Goal: Transaction & Acquisition: Download file/media

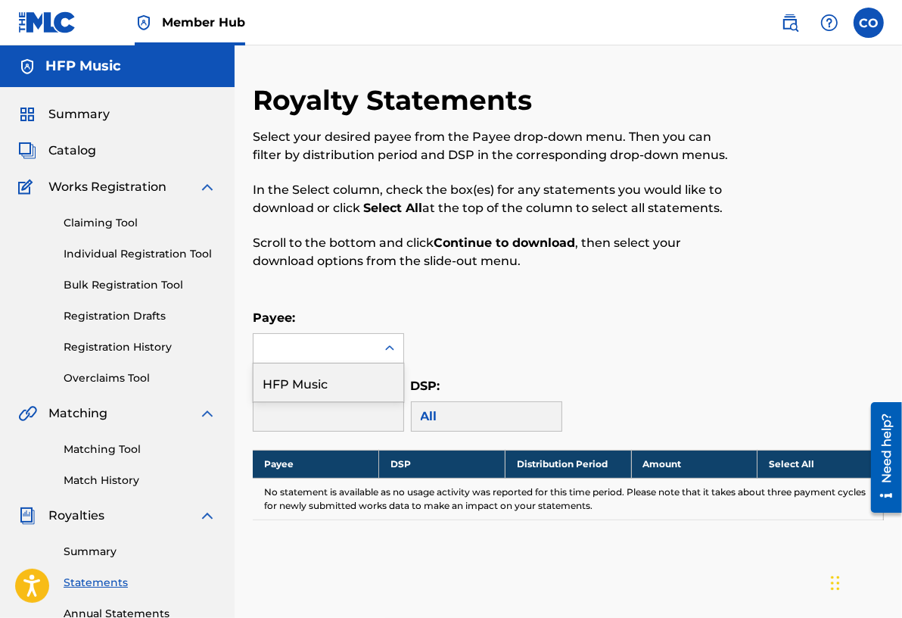
click at [366, 352] on div at bounding box center [315, 348] width 123 height 29
click at [98, 550] on link "Summary" at bounding box center [140, 552] width 153 height 16
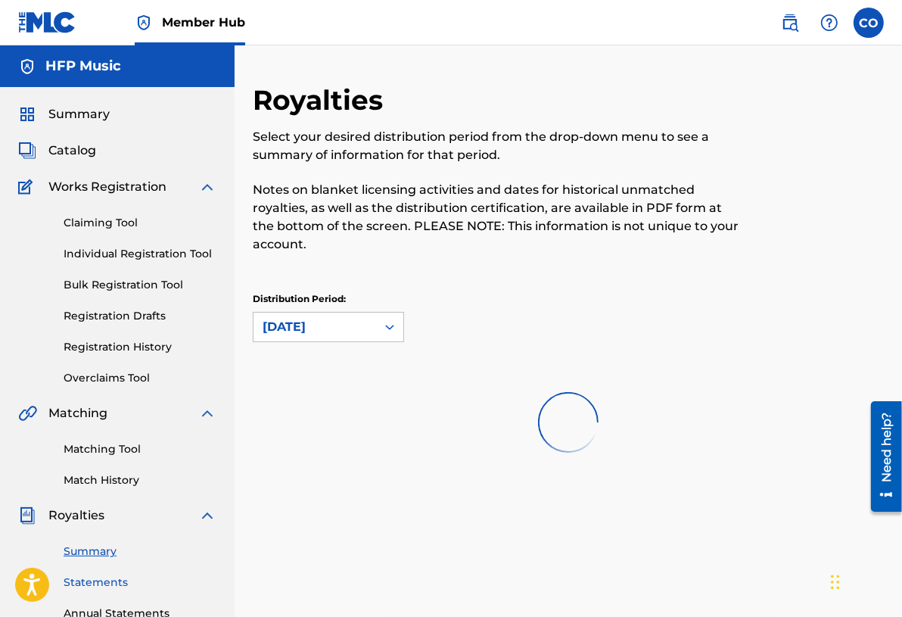
click at [102, 584] on link "Statements" at bounding box center [140, 583] width 153 height 16
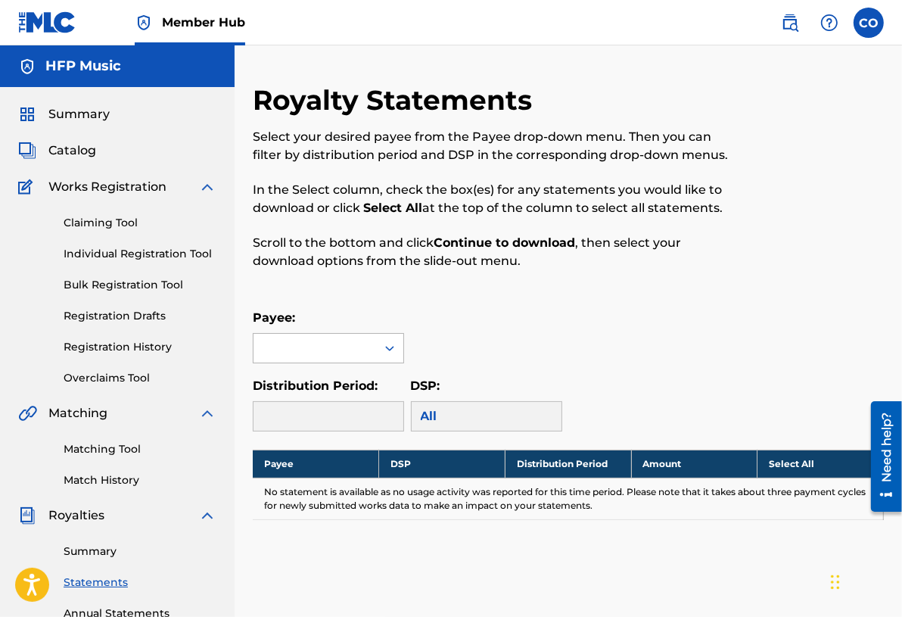
click at [390, 346] on icon at bounding box center [389, 348] width 15 height 15
click at [503, 339] on div "Payee:" at bounding box center [568, 336] width 631 height 55
click at [400, 404] on div at bounding box center [328, 416] width 151 height 30
click at [91, 547] on link "Summary" at bounding box center [140, 552] width 153 height 16
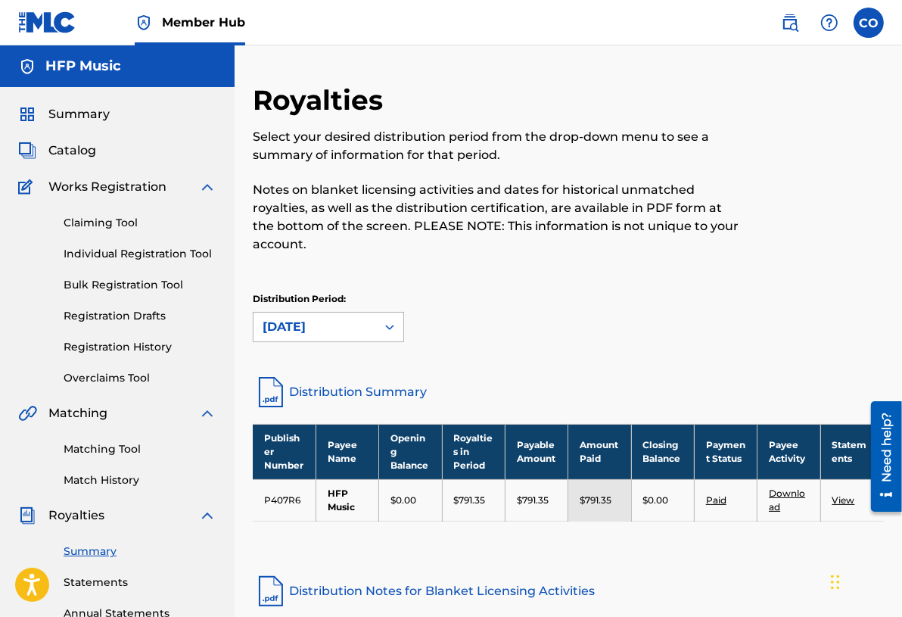
click at [347, 319] on div "[DATE]" at bounding box center [315, 327] width 104 height 18
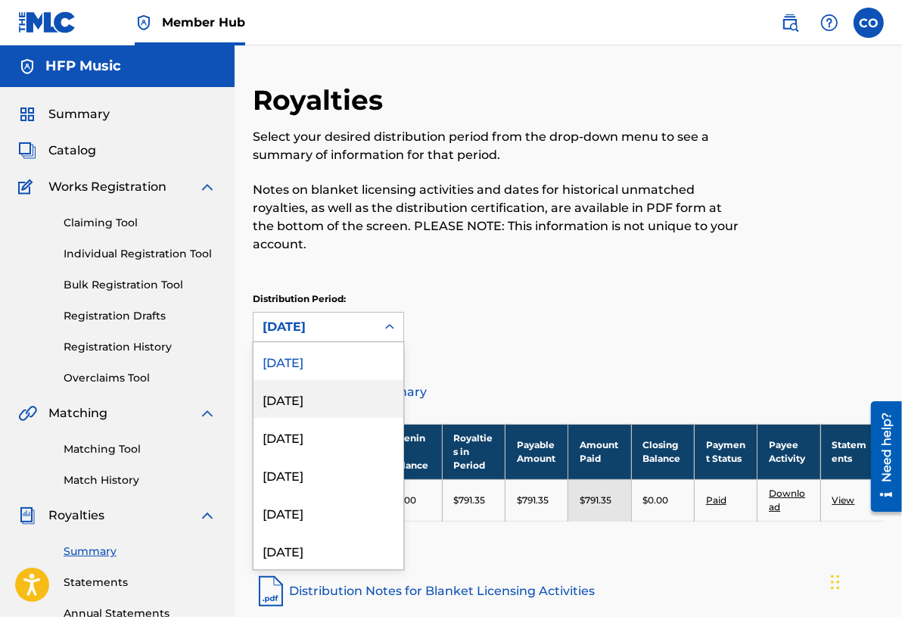
click at [307, 401] on div "[DATE]" at bounding box center [329, 399] width 150 height 38
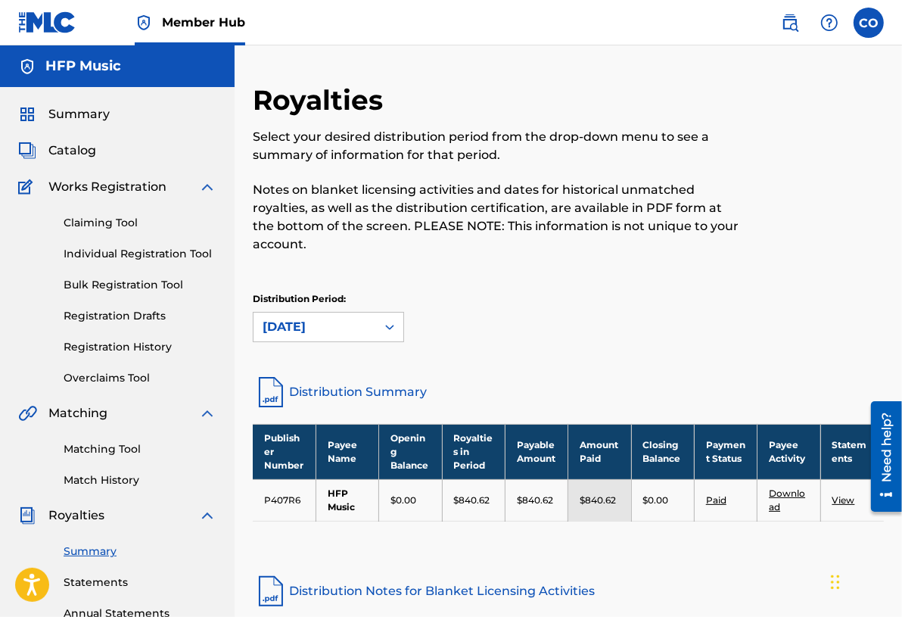
click at [780, 494] on link "Download" at bounding box center [787, 500] width 36 height 25
click at [781, 493] on link "Download" at bounding box center [787, 500] width 36 height 25
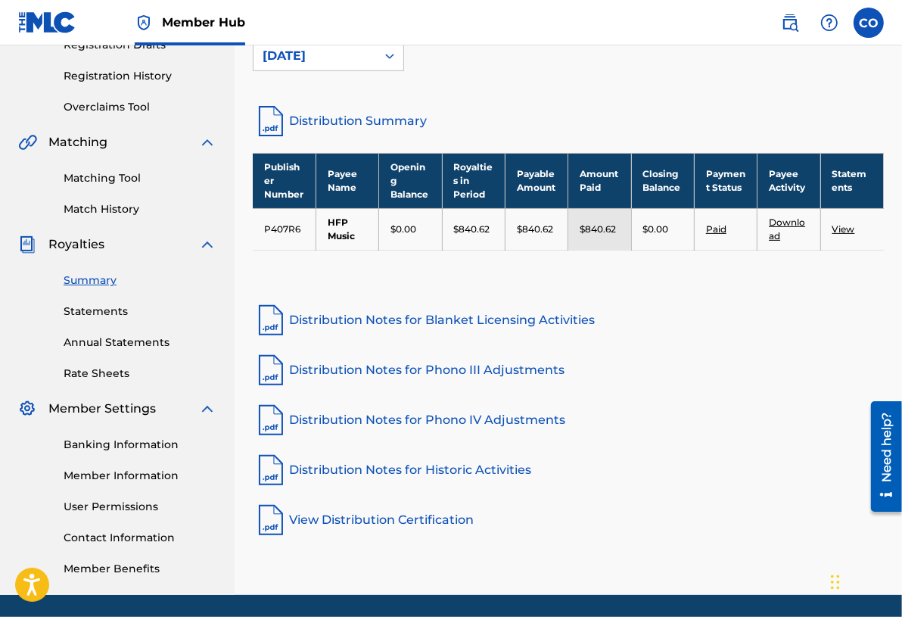
scroll to position [193, 0]
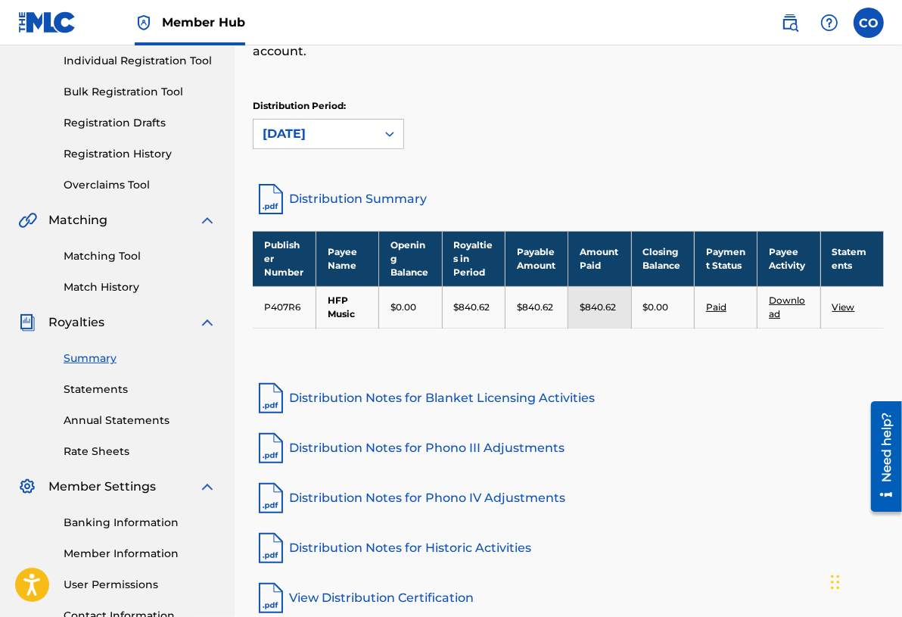
click at [840, 306] on link "View" at bounding box center [844, 306] width 23 height 11
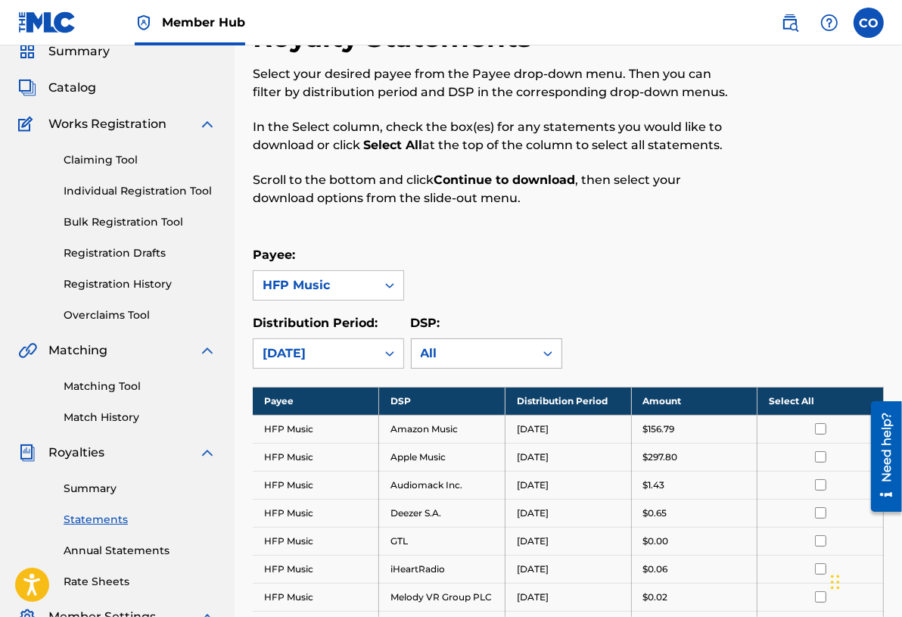
scroll to position [66, 0]
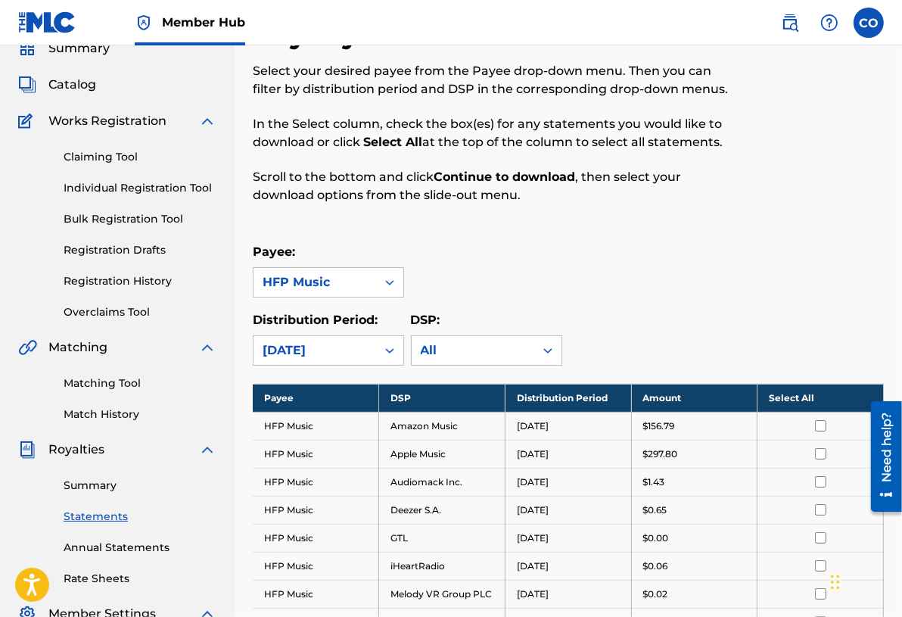
click at [812, 392] on th "Select All" at bounding box center [821, 398] width 126 height 28
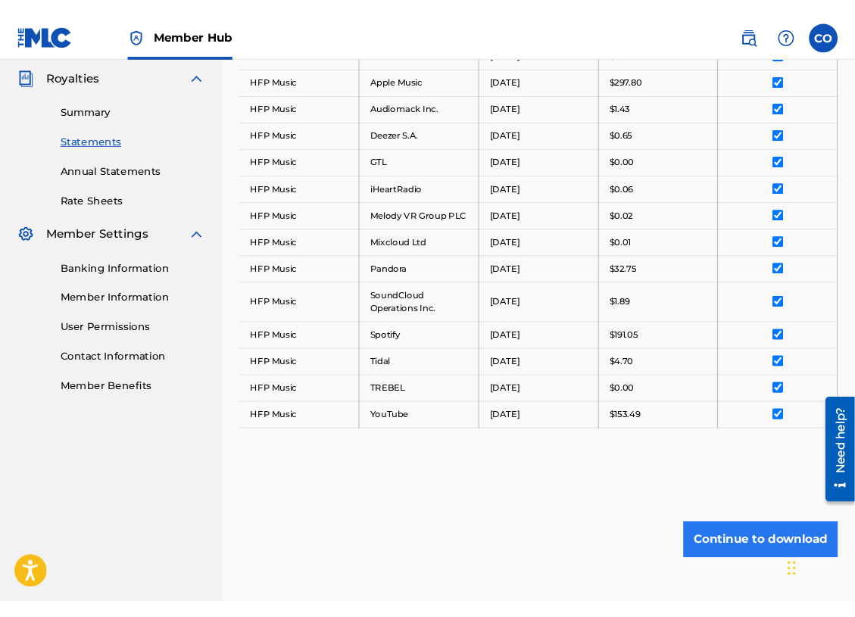
scroll to position [425, 0]
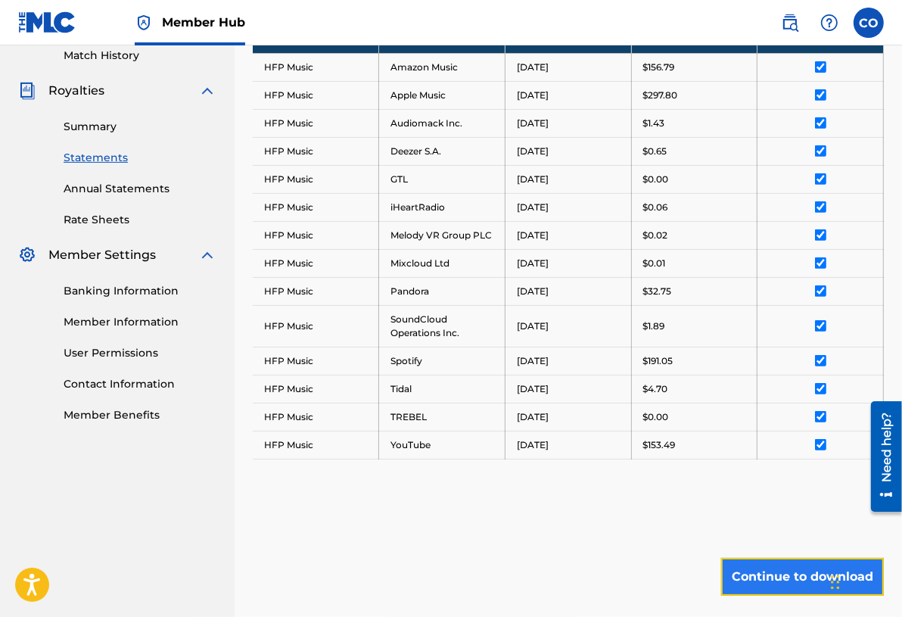
click at [755, 585] on button "Continue to download" at bounding box center [802, 577] width 163 height 38
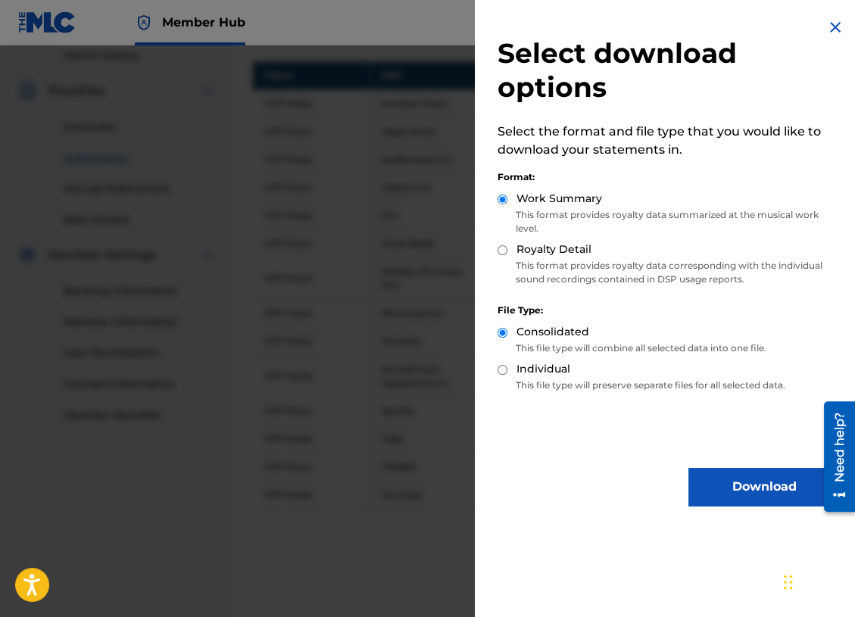
click at [456, 184] on div at bounding box center [427, 353] width 855 height 617
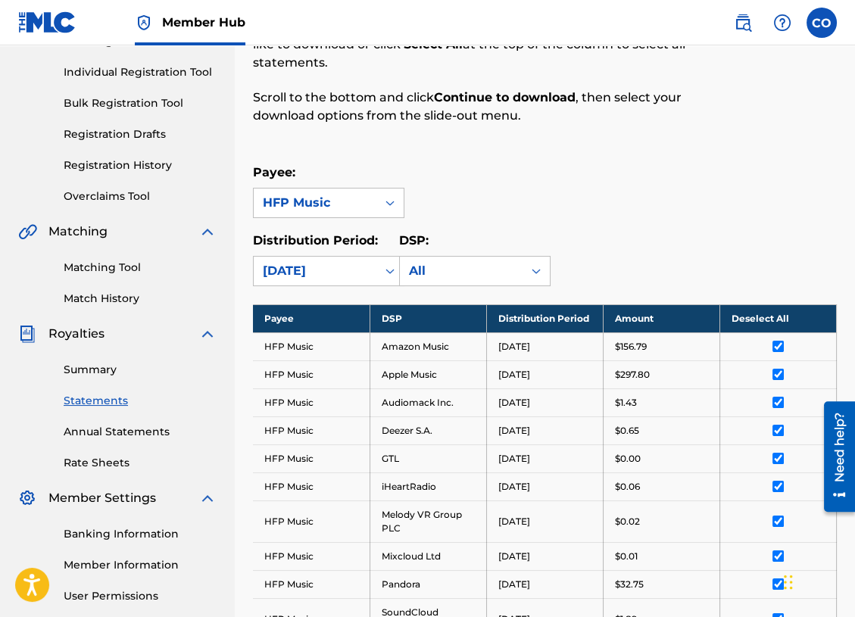
scroll to position [176, 0]
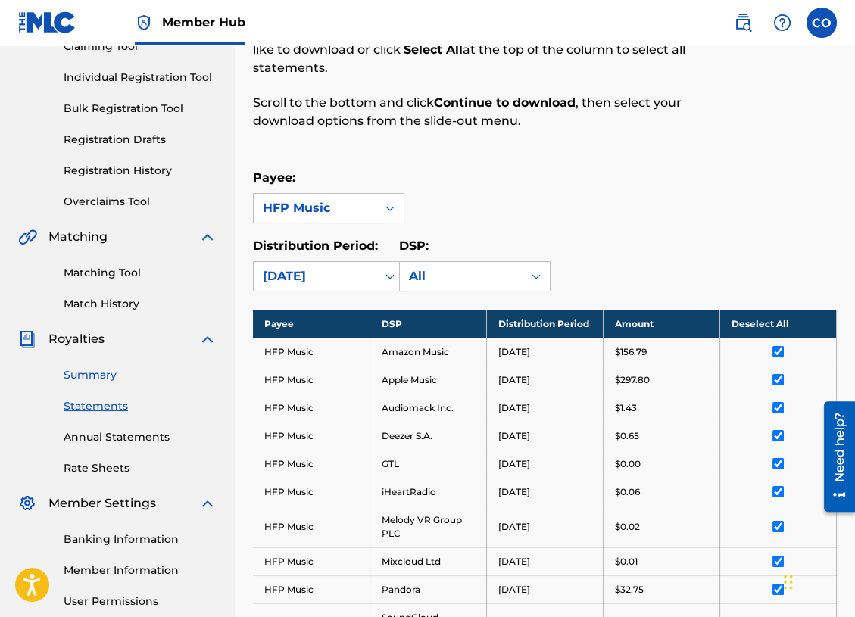
click at [95, 375] on link "Summary" at bounding box center [140, 375] width 153 height 16
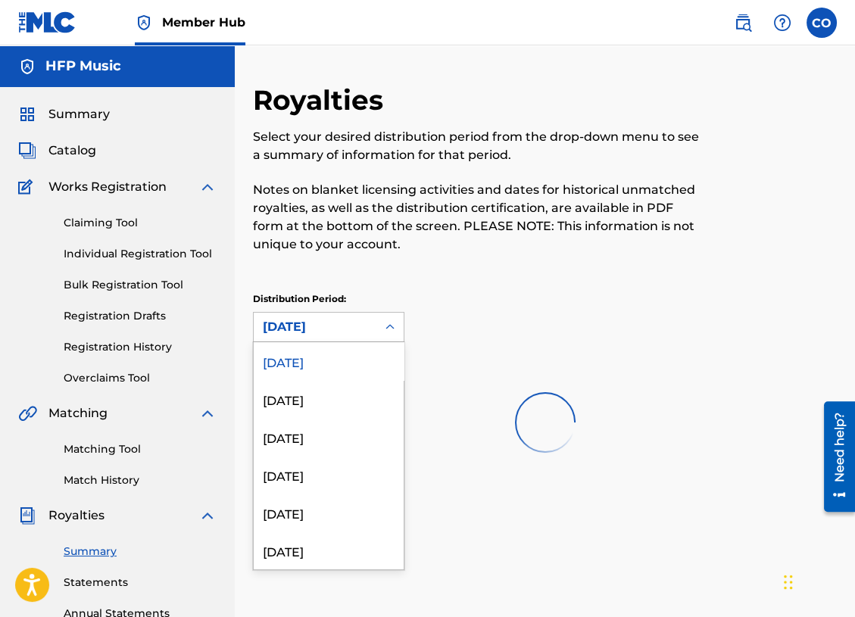
click at [318, 328] on div "[DATE]" at bounding box center [315, 327] width 104 height 18
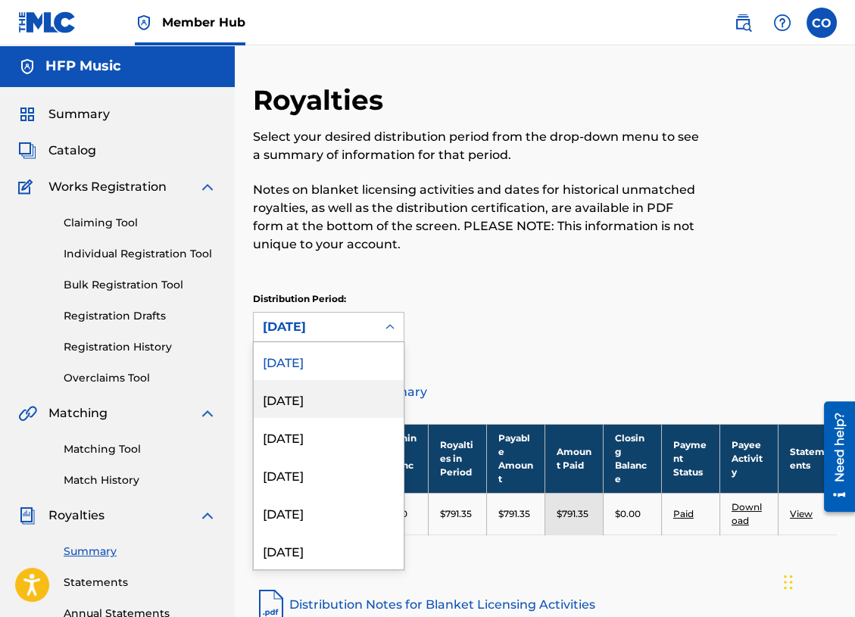
click at [314, 400] on div "[DATE]" at bounding box center [329, 399] width 150 height 38
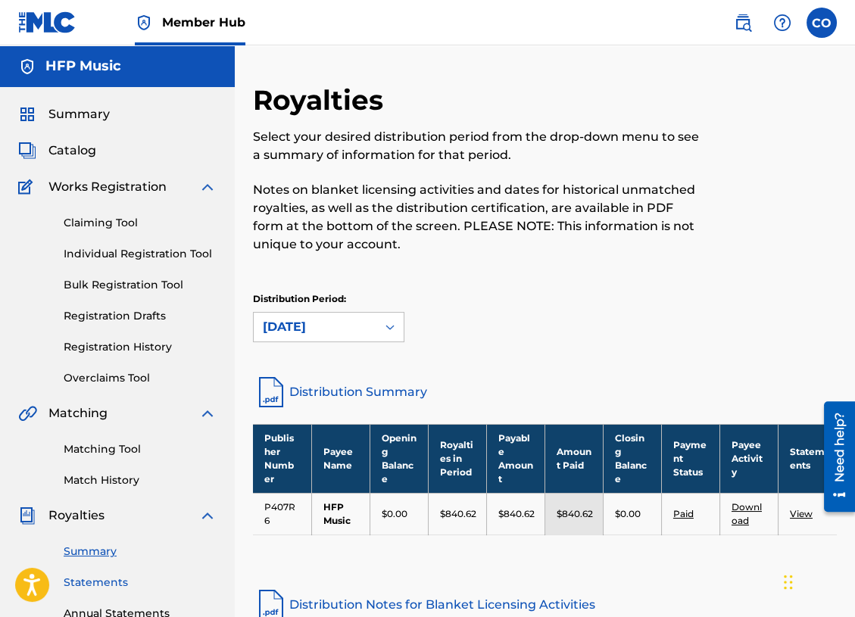
click at [108, 581] on link "Statements" at bounding box center [140, 583] width 153 height 16
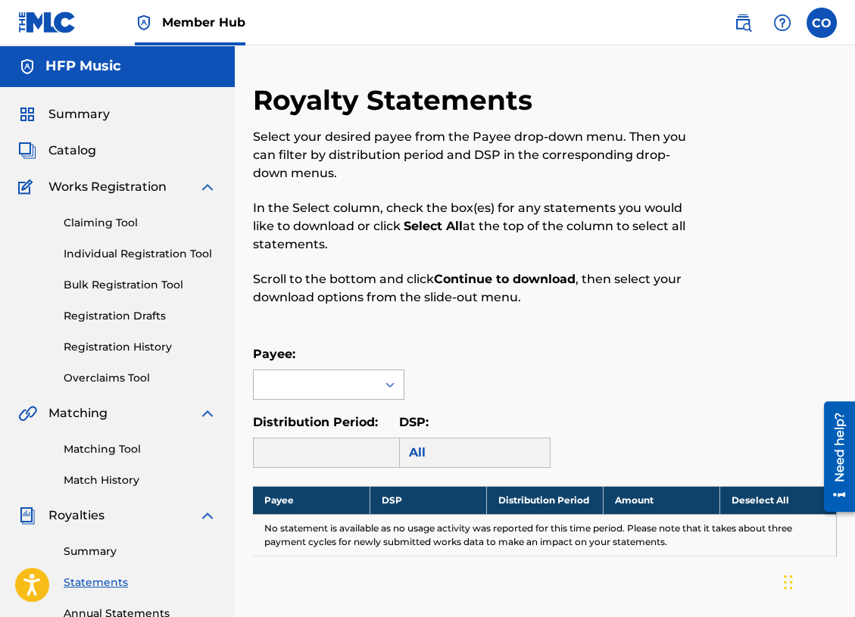
click at [328, 385] on div at bounding box center [315, 384] width 123 height 29
click at [310, 421] on div "HFP Music" at bounding box center [329, 419] width 150 height 38
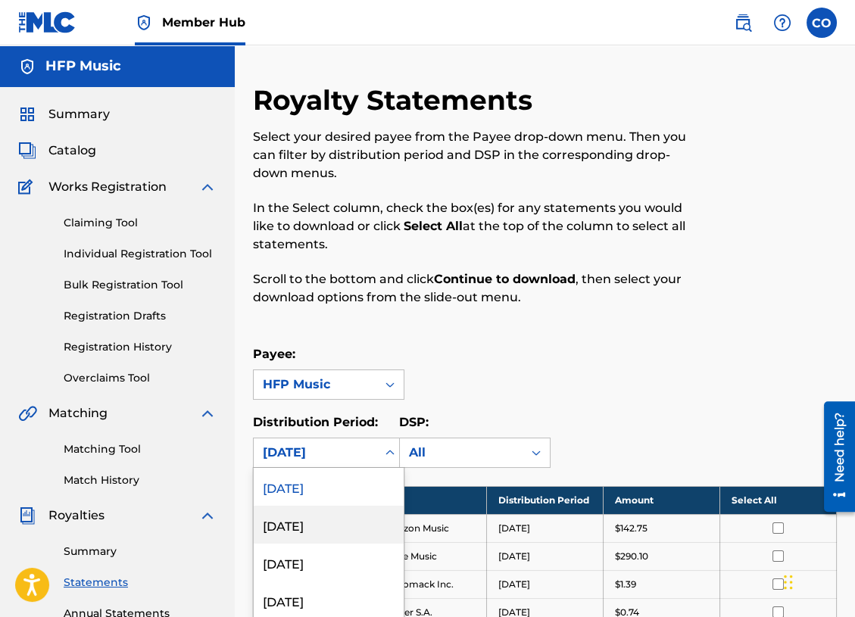
click at [389, 453] on div "[DATE], 2 of 54. 54 results available. Use Up and Down to choose options, press…" at bounding box center [328, 453] width 151 height 30
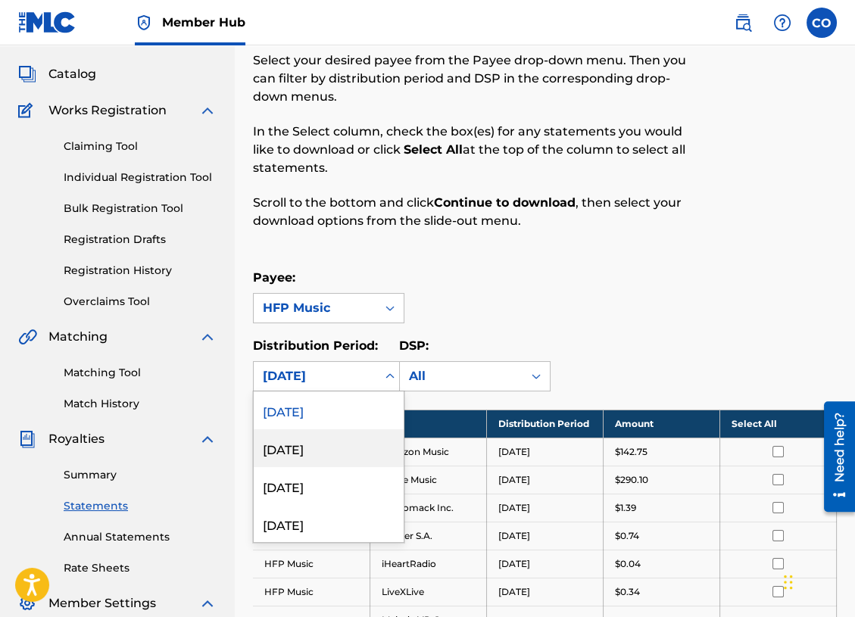
click at [344, 435] on div "[DATE]" at bounding box center [329, 448] width 150 height 38
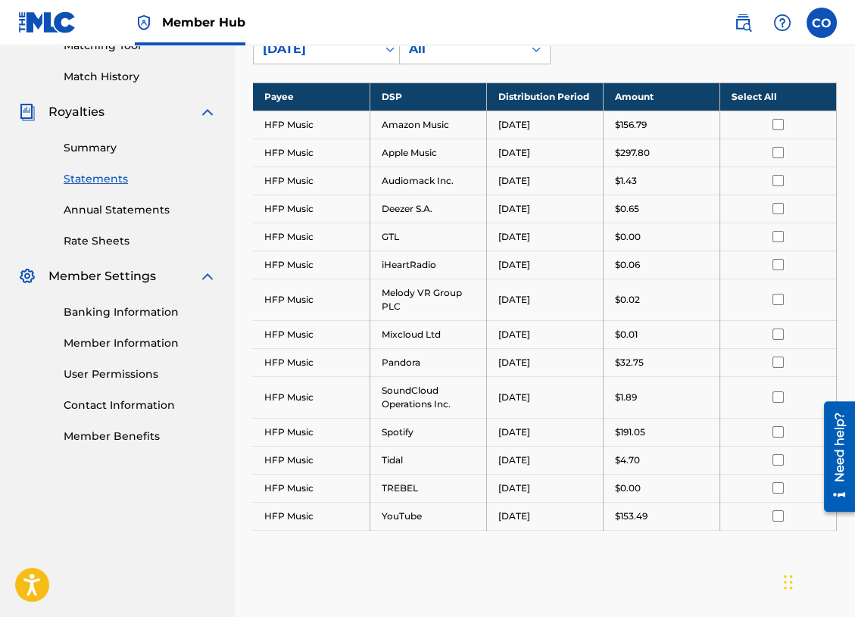
scroll to position [369, 0]
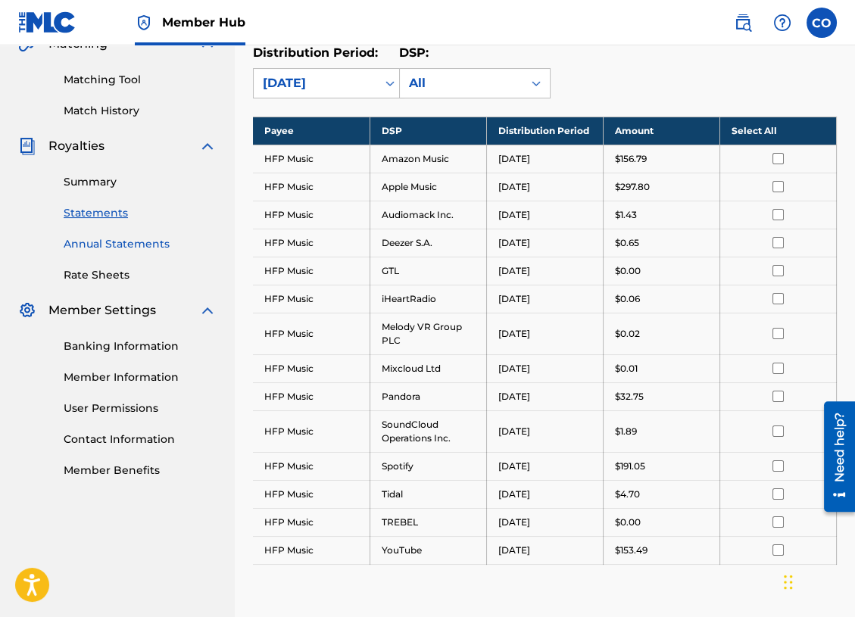
click at [127, 238] on link "Annual Statements" at bounding box center [140, 244] width 153 height 16
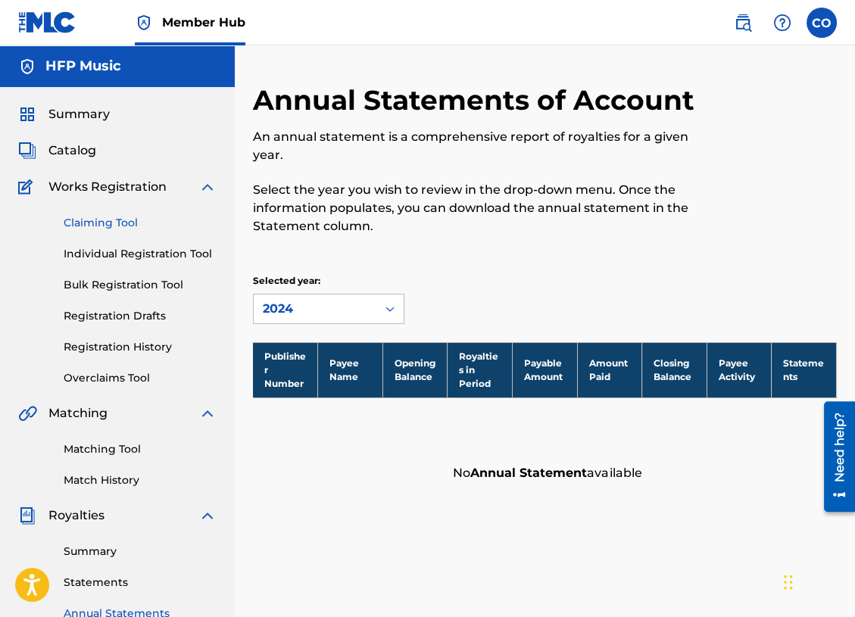
click at [85, 220] on link "Claiming Tool" at bounding box center [140, 223] width 153 height 16
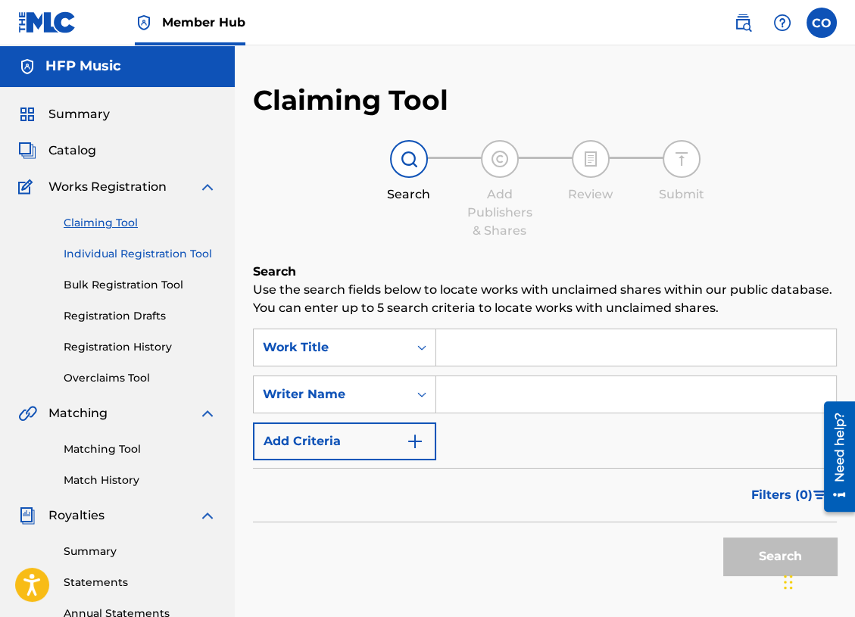
click at [103, 250] on link "Individual Registration Tool" at bounding box center [140, 254] width 153 height 16
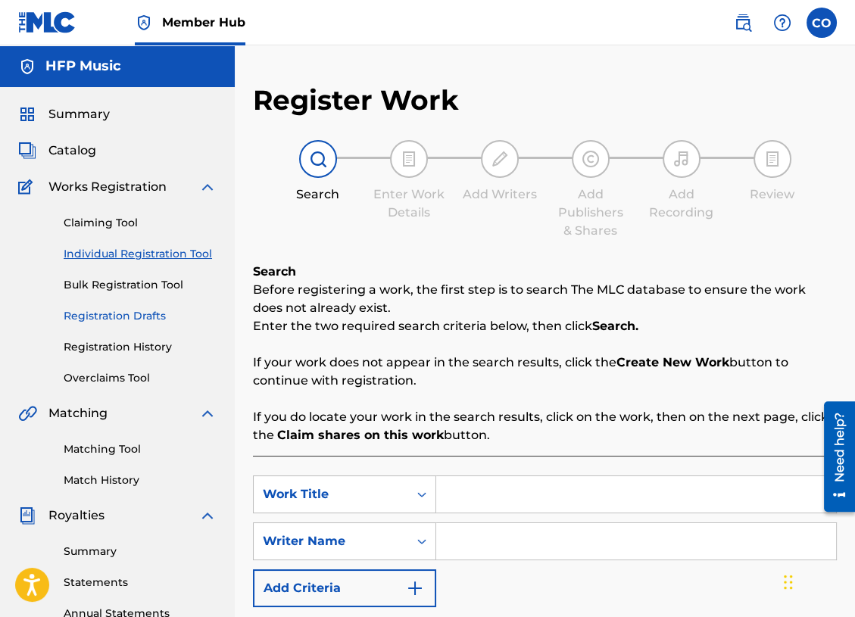
click at [104, 320] on link "Registration Drafts" at bounding box center [140, 316] width 153 height 16
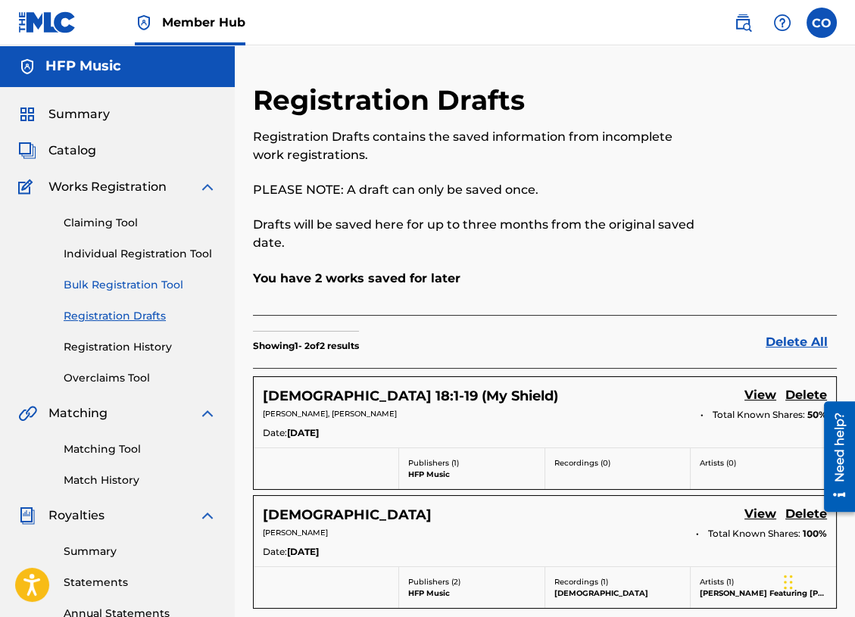
click at [97, 284] on link "Bulk Registration Tool" at bounding box center [140, 285] width 153 height 16
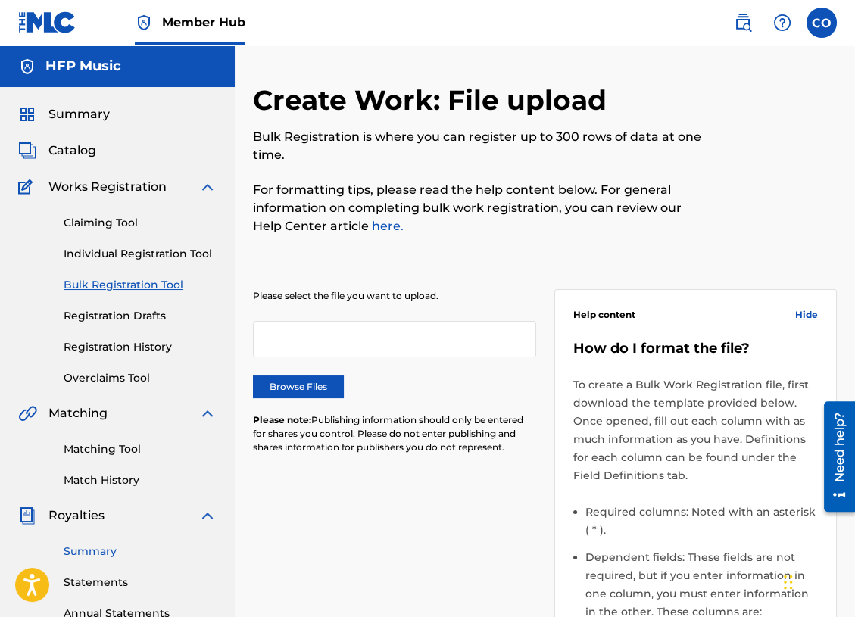
click at [79, 553] on link "Summary" at bounding box center [140, 552] width 153 height 16
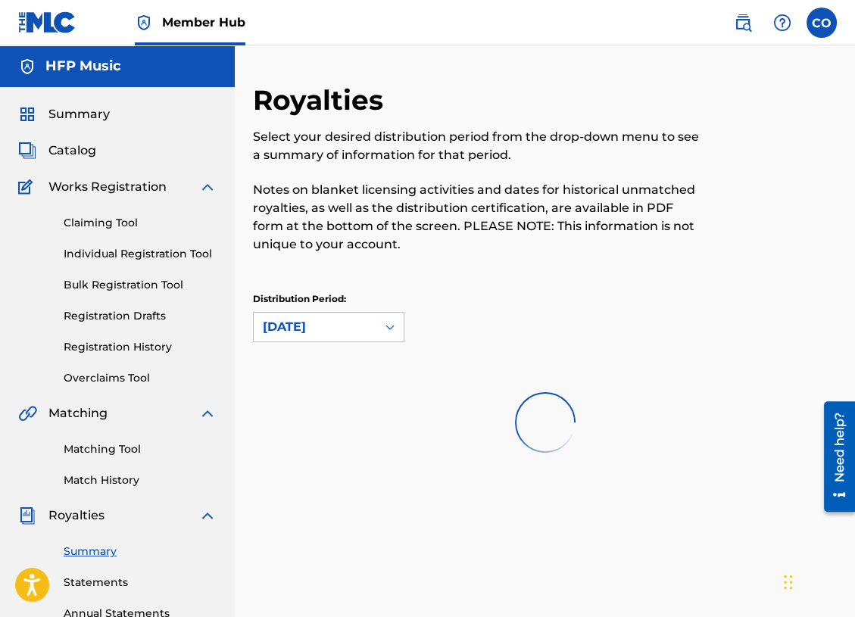
scroll to position [76, 0]
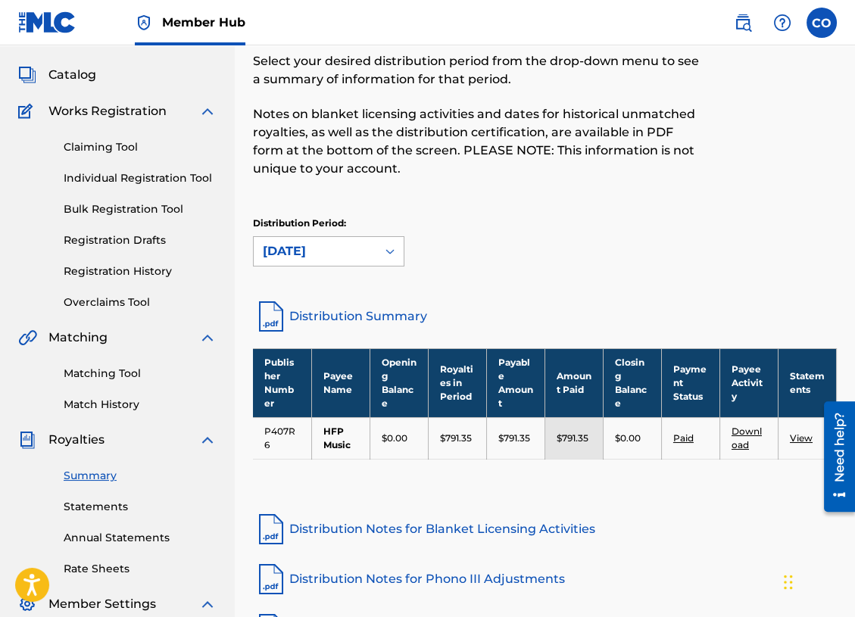
click at [320, 250] on div "[DATE]" at bounding box center [315, 251] width 104 height 18
click at [474, 272] on div "Distribution Period: [DATE]" at bounding box center [545, 249] width 584 height 64
click at [323, 251] on div "[DATE]" at bounding box center [315, 251] width 104 height 18
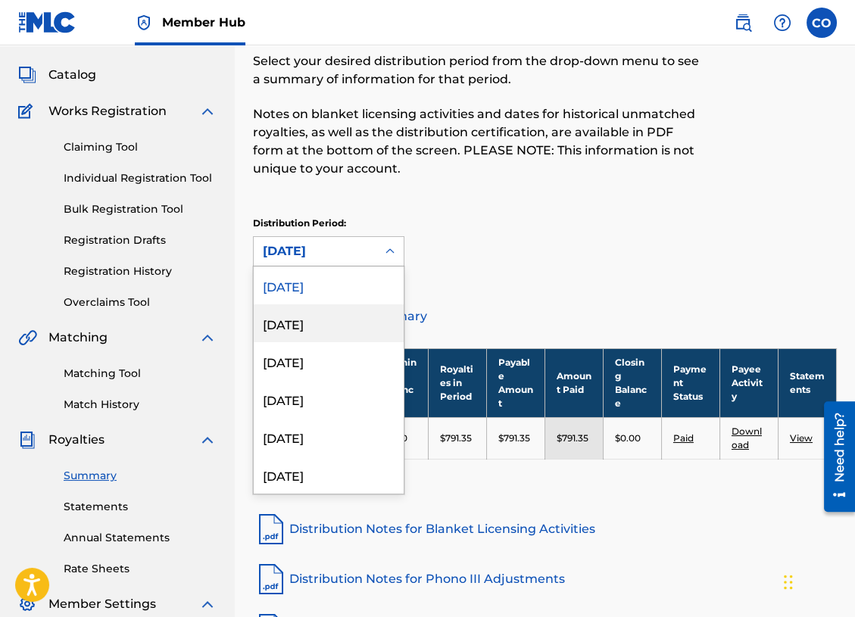
click at [303, 324] on div "[DATE]" at bounding box center [329, 323] width 150 height 38
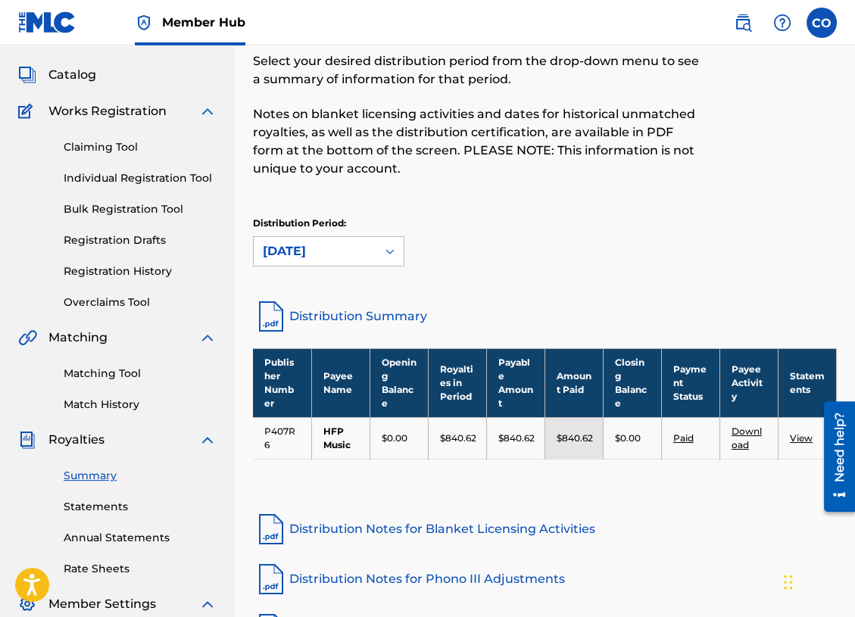
click at [740, 433] on link "Download" at bounding box center [746, 437] width 30 height 25
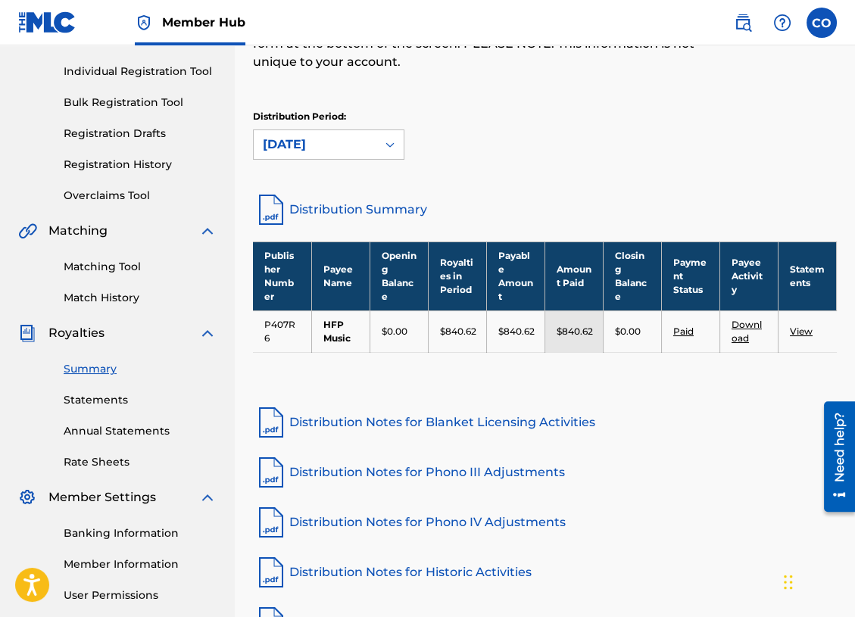
scroll to position [232, 0]
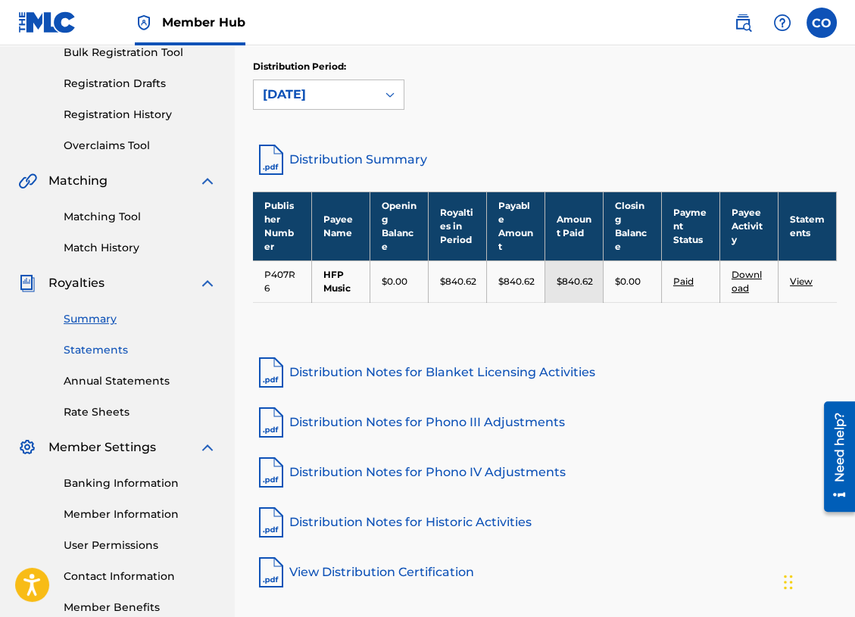
click at [106, 344] on link "Statements" at bounding box center [140, 350] width 153 height 16
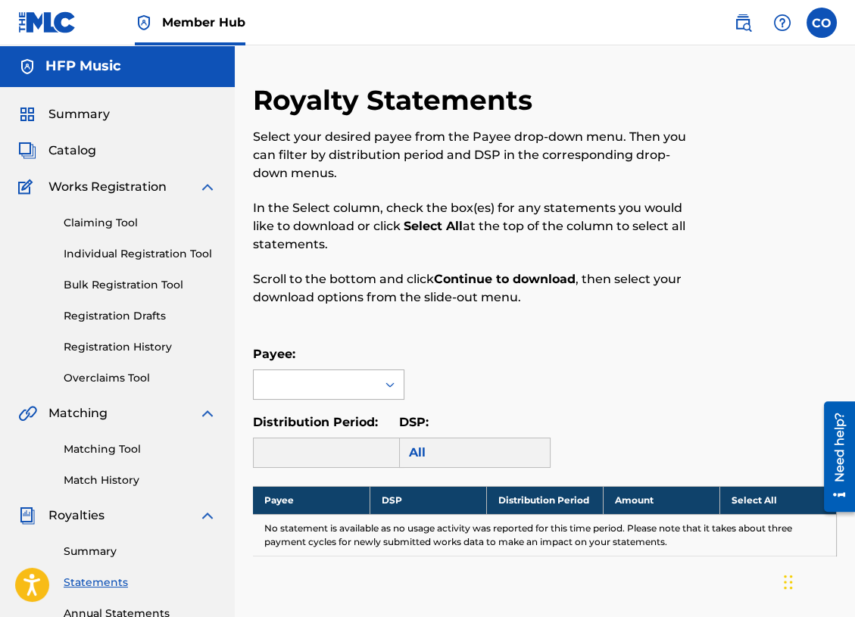
click at [374, 375] on div at bounding box center [315, 384] width 123 height 29
click at [341, 410] on div "HFP Music" at bounding box center [329, 419] width 150 height 38
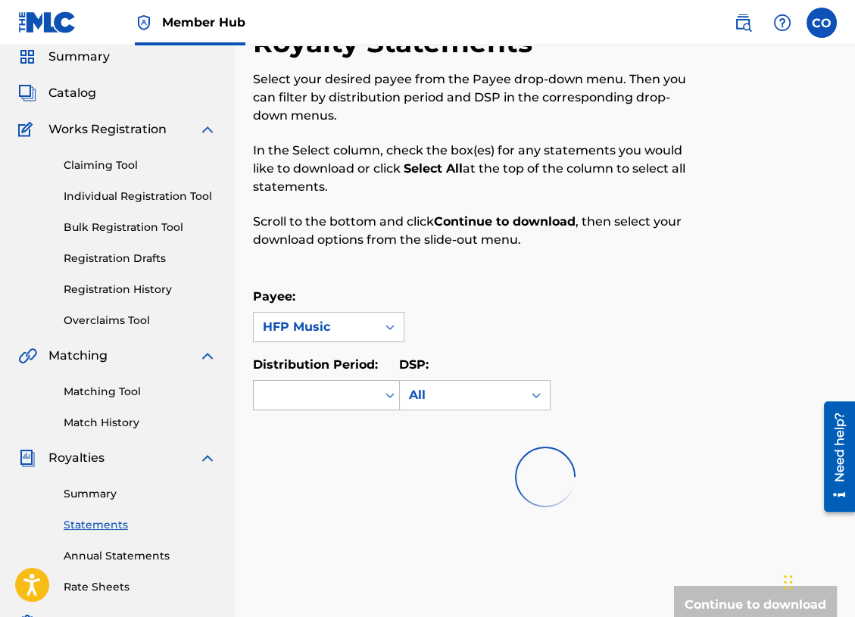
click at [376, 453] on div "Royalty Statements Select your desired payee from the Payee drop-down menu. The…" at bounding box center [545, 355] width 584 height 659
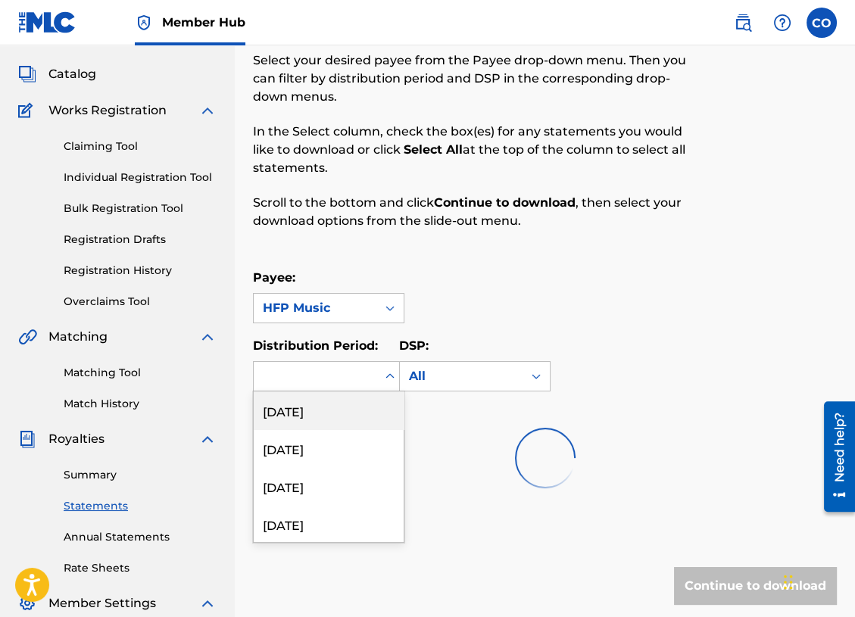
scroll to position [76, 0]
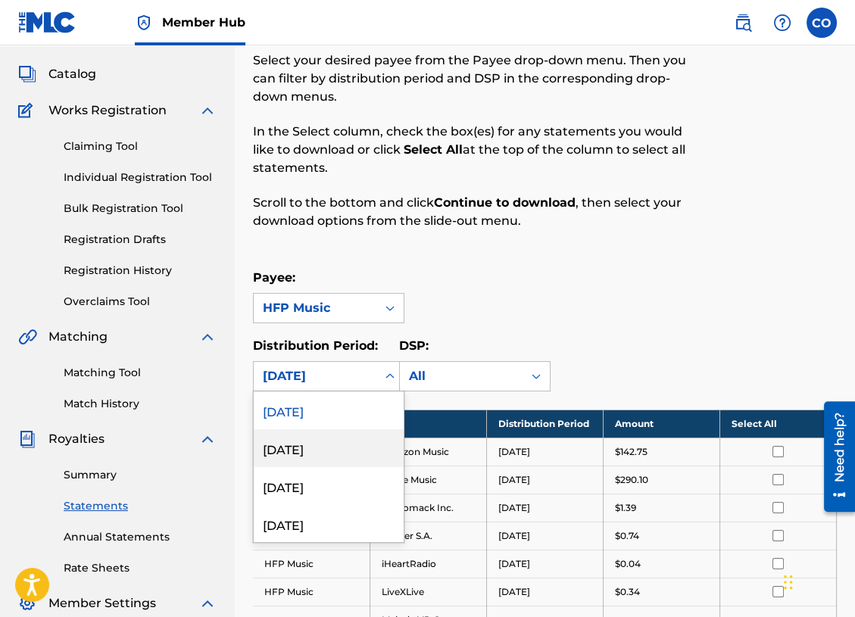
click at [344, 447] on div "[DATE]" at bounding box center [329, 448] width 150 height 38
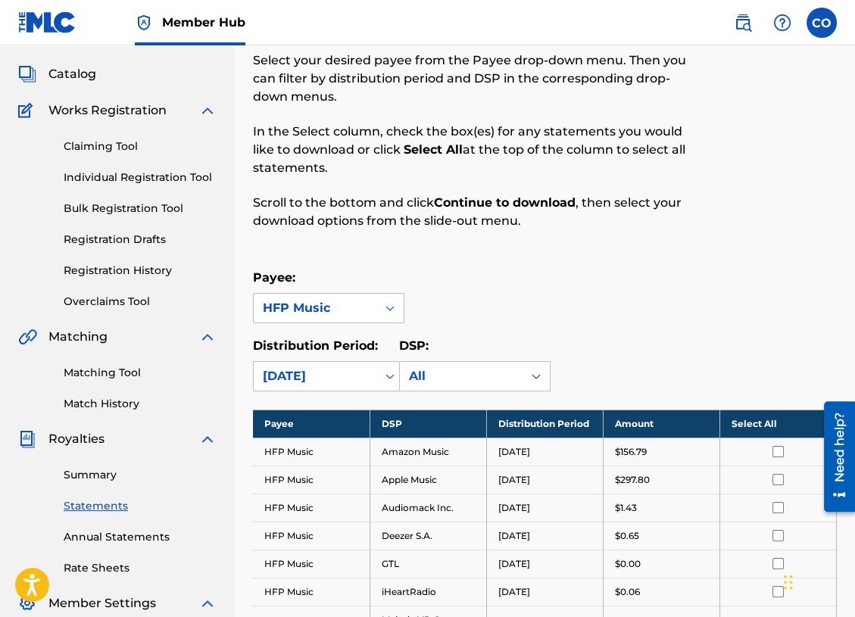
click at [773, 425] on th "Select All" at bounding box center [777, 424] width 117 height 28
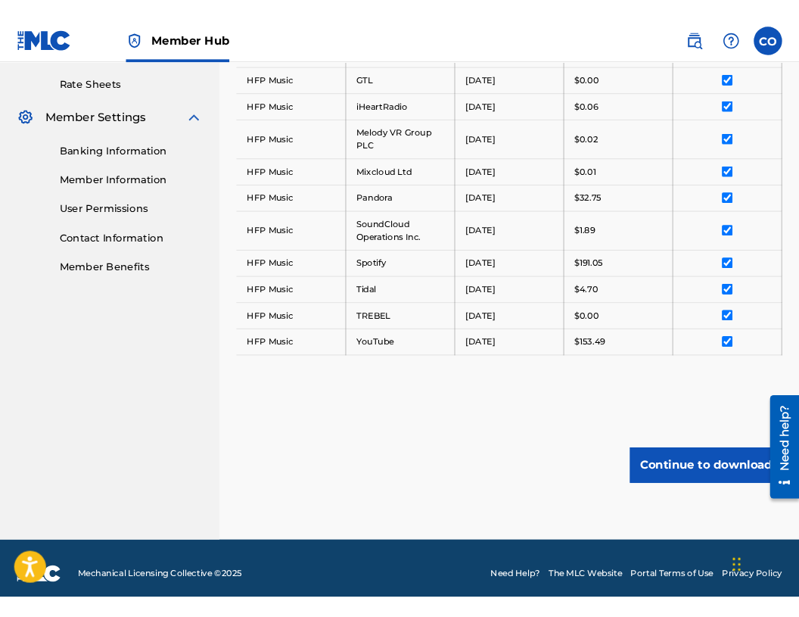
scroll to position [578, 0]
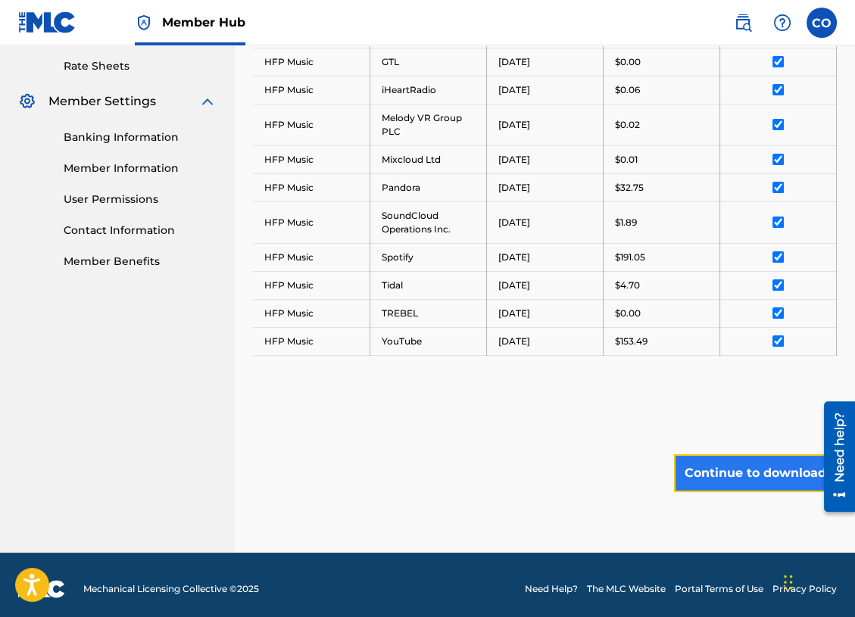
click at [728, 457] on button "Continue to download" at bounding box center [755, 473] width 163 height 38
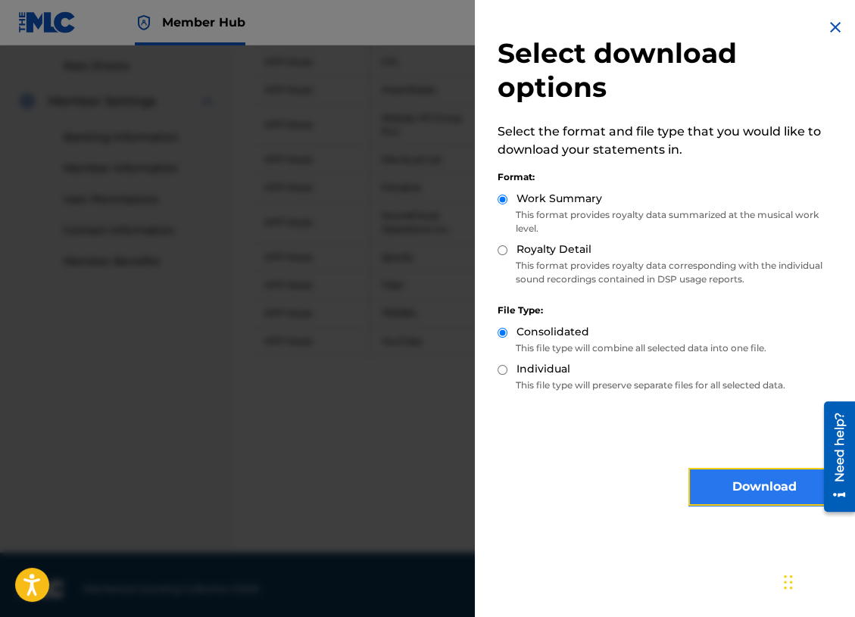
click at [743, 476] on button "Download" at bounding box center [763, 487] width 151 height 38
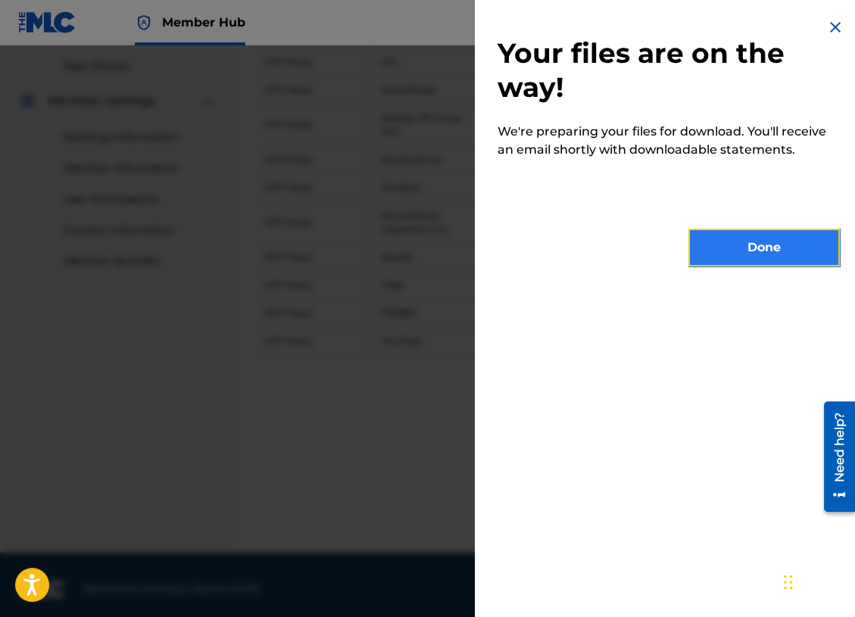
click at [728, 243] on button "Done" at bounding box center [763, 248] width 151 height 38
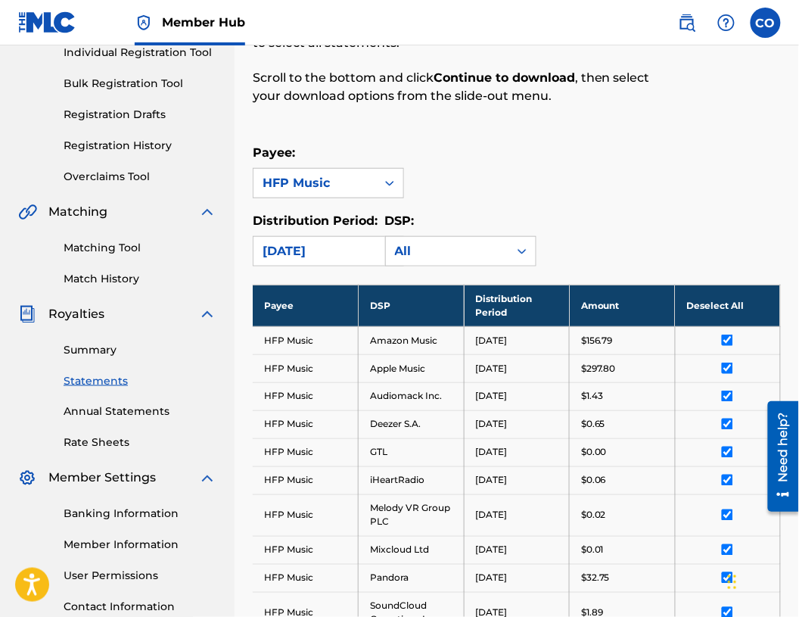
scroll to position [177, 0]
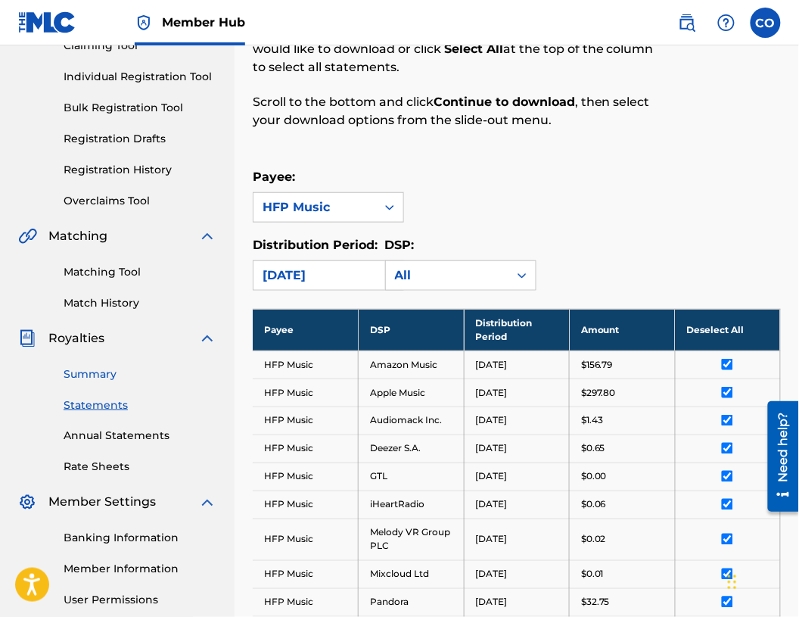
click at [91, 374] on link "Summary" at bounding box center [140, 374] width 153 height 16
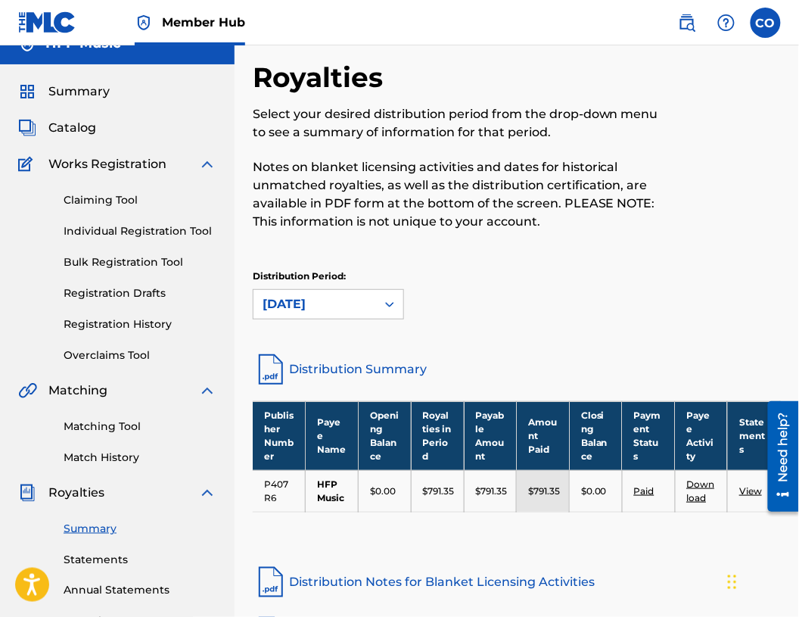
scroll to position [26, 0]
